Goal: Transaction & Acquisition: Subscribe to service/newsletter

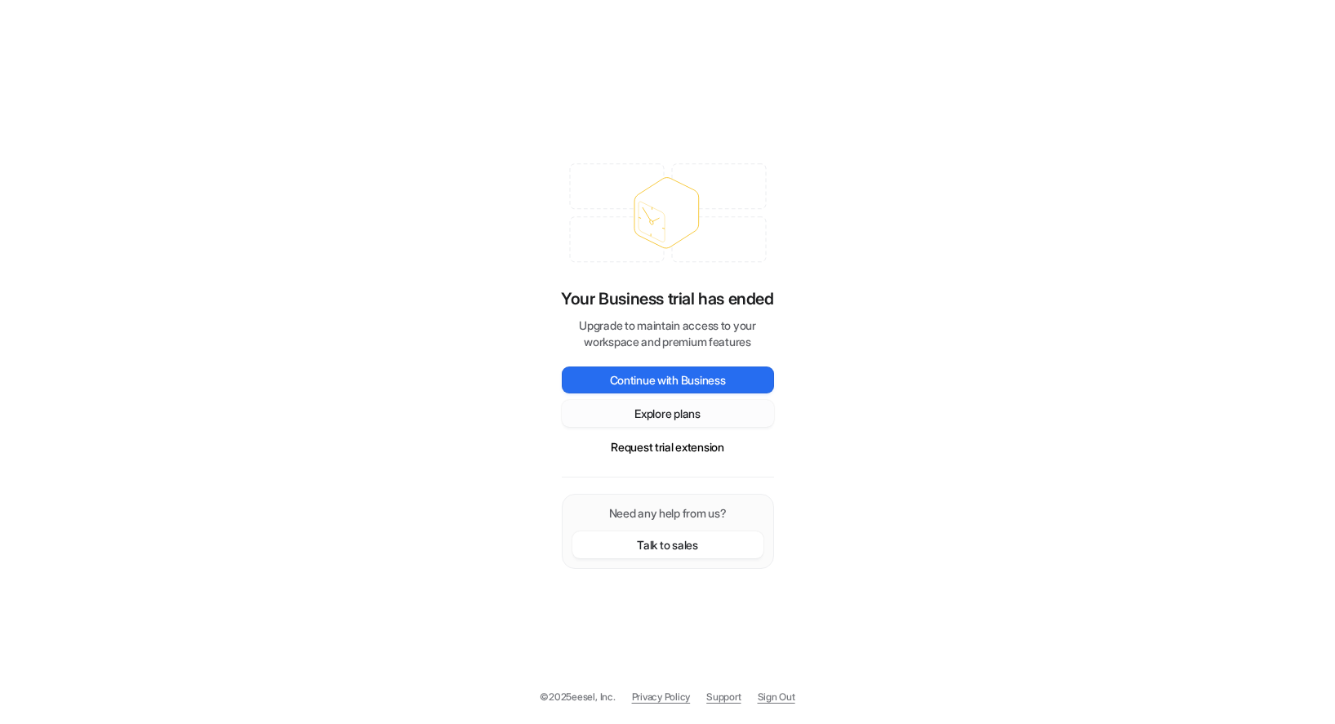
click at [681, 417] on button "Explore plans" at bounding box center [668, 413] width 212 height 27
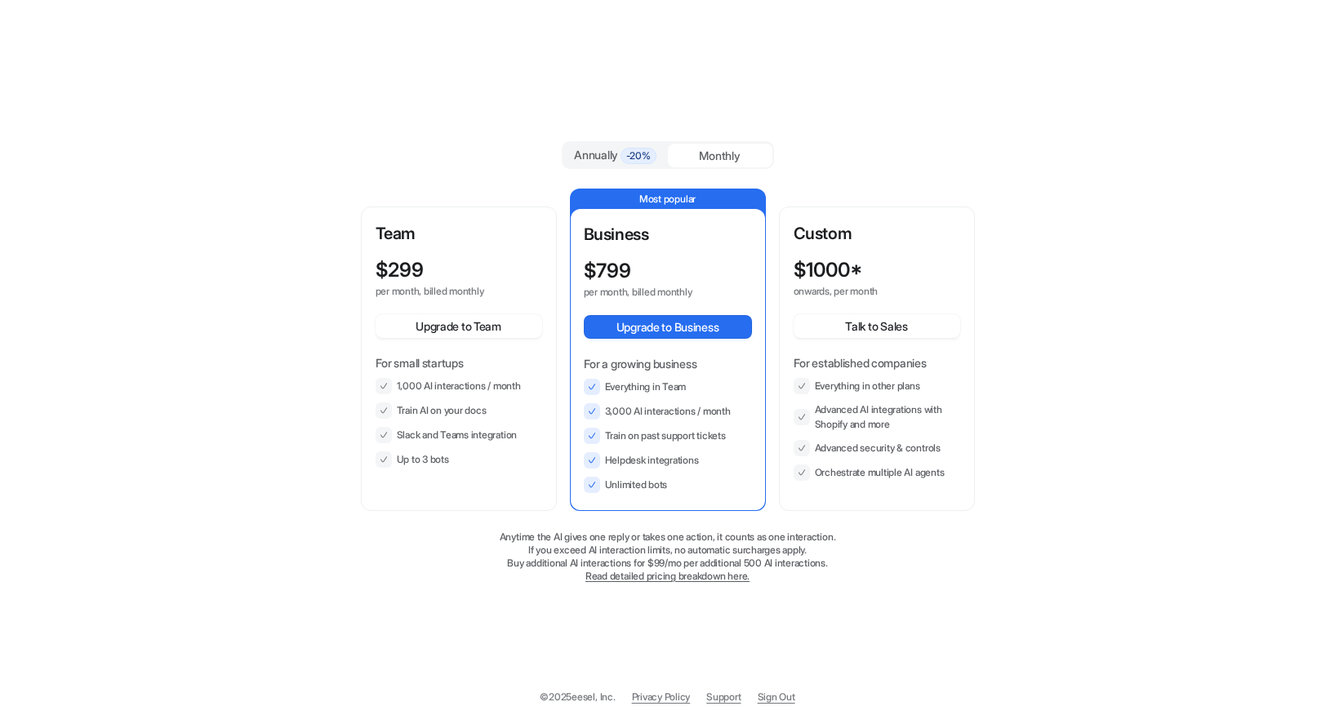
click at [734, 145] on div "Monthly" at bounding box center [720, 156] width 105 height 24
click at [734, 149] on div "Monthly" at bounding box center [720, 156] width 105 height 24
click at [634, 149] on span "-20%" at bounding box center [639, 156] width 36 height 16
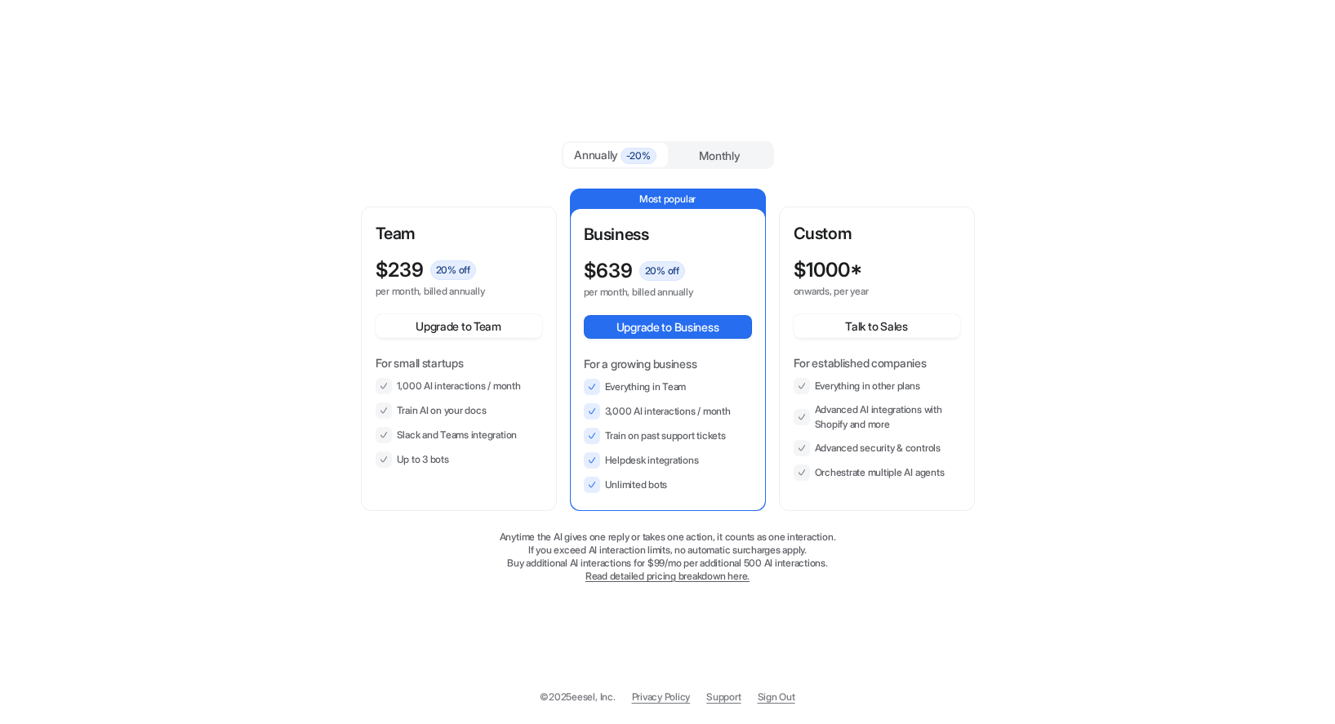
click at [706, 150] on div "Monthly" at bounding box center [720, 156] width 105 height 24
click at [404, 128] on div "Annually -20% Monthly Team $ 299 per month, billed monthly Upgrade to Team For …" at bounding box center [668, 362] width 634 height 488
drag, startPoint x: 403, startPoint y: 107, endPoint x: 398, endPoint y: 148, distance: 41.2
click at [398, 148] on div "Annually -20% Monthly Team $ 299 per month, billed monthly Upgrade to Team For …" at bounding box center [667, 362] width 1335 height 724
click at [397, 149] on div "Annually -20% Monthly" at bounding box center [668, 155] width 614 height 28
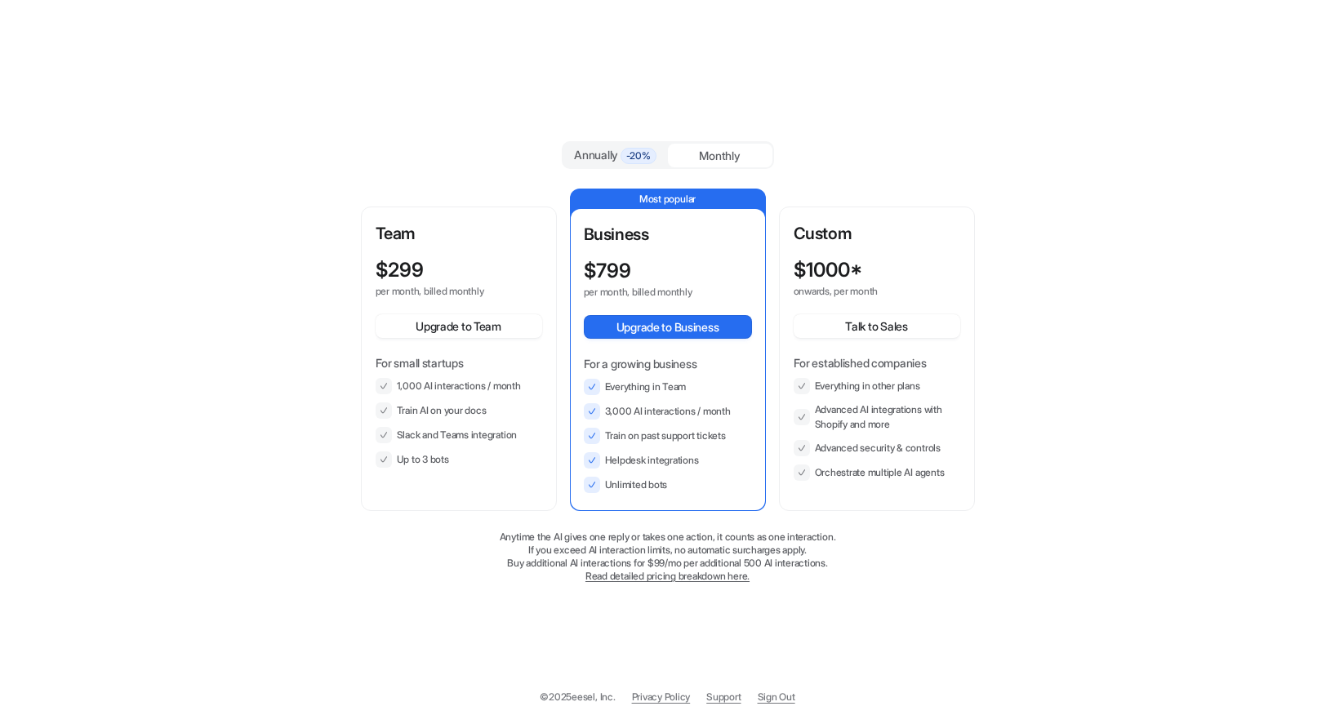
click at [296, 280] on div "Annually -20% Monthly Team $ 299 per month, billed monthly Upgrade to Team For …" at bounding box center [667, 362] width 1335 height 724
click at [1106, 439] on div "Annually -20% Monthly Team $ 299 per month, billed monthly Upgrade to Team For …" at bounding box center [667, 362] width 1335 height 724
